Goal: Go to known website: Access a specific website the user already knows

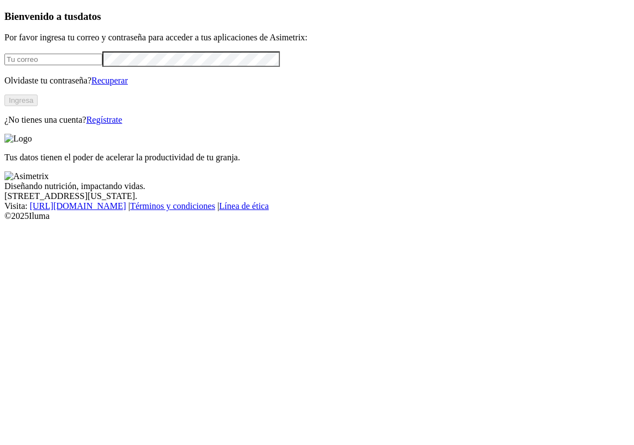
click at [74, 65] on input "email" at bounding box center [53, 60] width 98 height 12
type input "[PERSON_NAME][EMAIL_ADDRESS][PERSON_NAME][DOMAIN_NAME]"
click at [38, 106] on button "Ingresa" at bounding box center [20, 101] width 33 height 12
